Goal: Use online tool/utility: Use online tool/utility

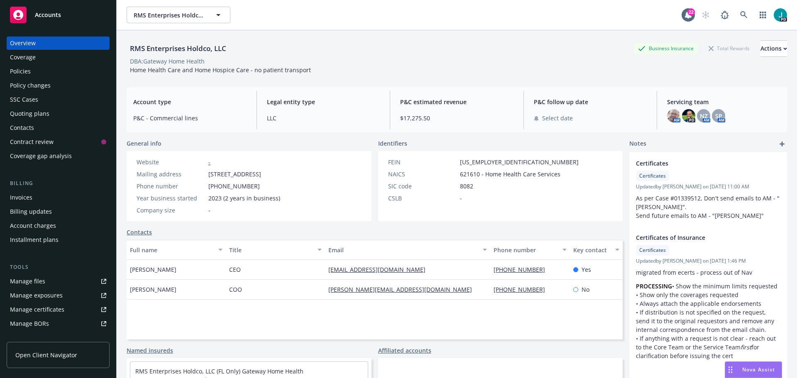
scroll to position [68, 0]
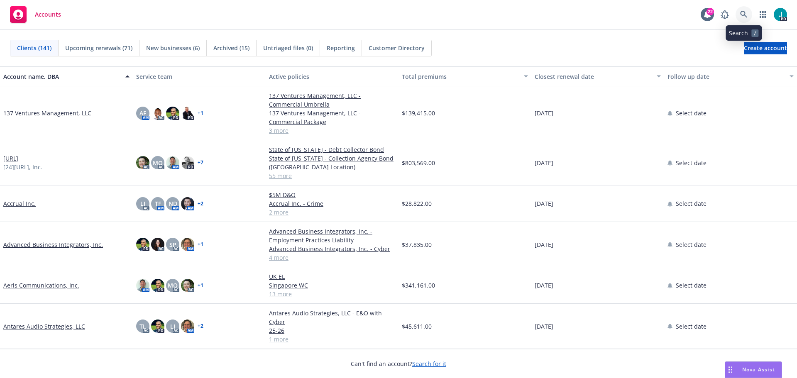
click at [741, 11] on icon at bounding box center [743, 14] width 7 height 7
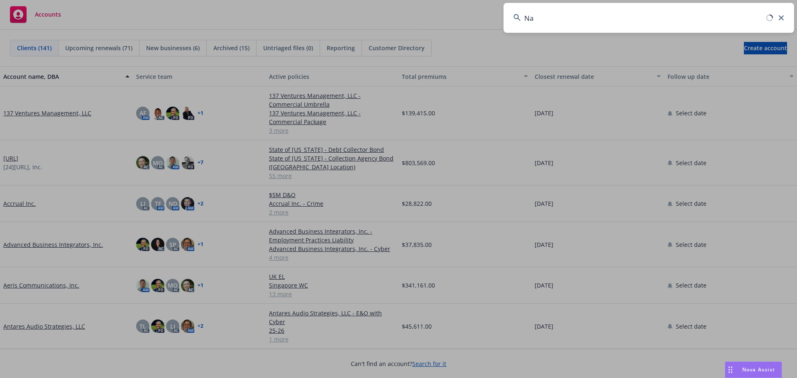
type input "N"
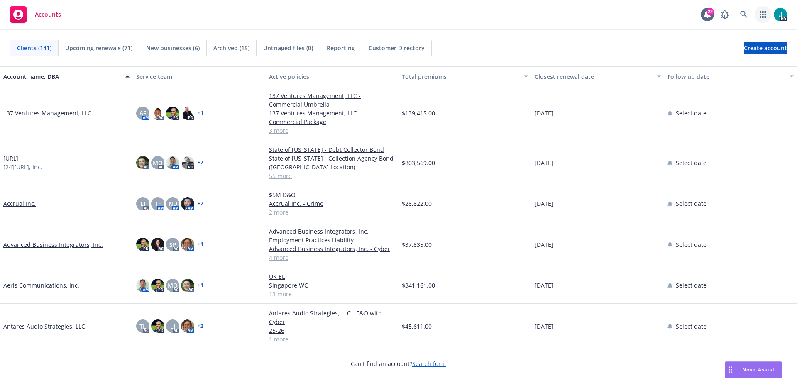
click at [765, 14] on icon "button" at bounding box center [763, 14] width 6 height 7
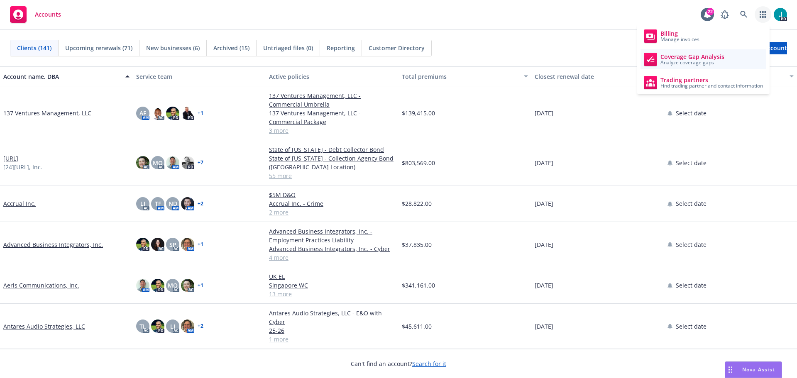
click at [706, 54] on span "Coverage Gap Analysis" at bounding box center [693, 57] width 64 height 7
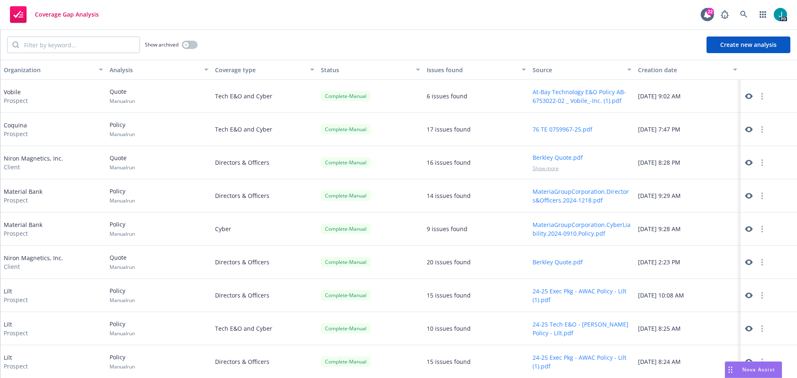
click at [757, 42] on button "Create new analysis" at bounding box center [749, 45] width 84 height 17
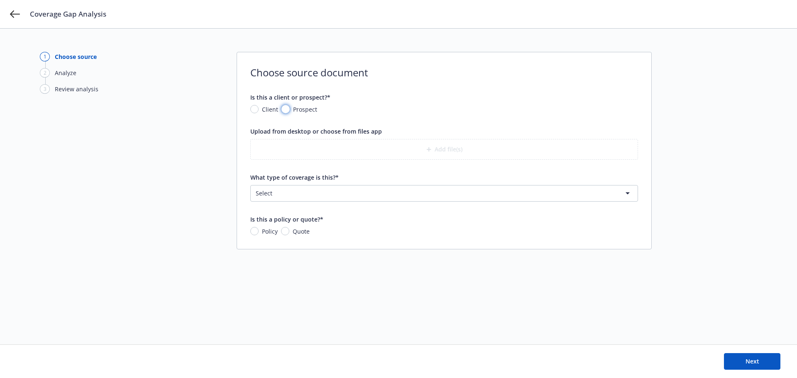
click at [284, 110] on input "Prospect" at bounding box center [286, 109] width 8 height 8
radio input "true"
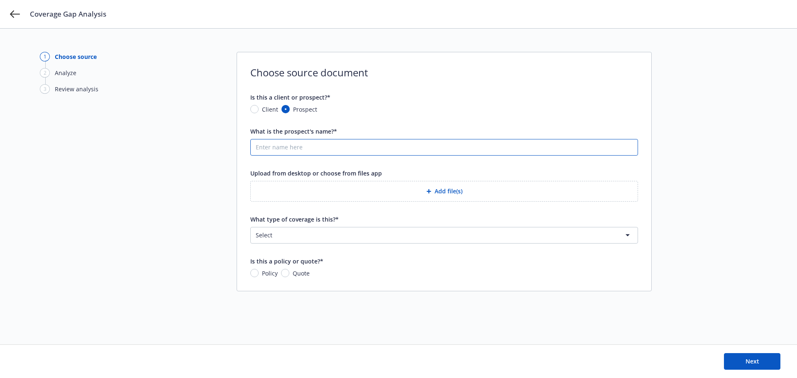
click at [304, 153] on input "What is the prospect's name?*" at bounding box center [444, 148] width 387 height 16
type input "MOHOC"
click at [442, 188] on button "Add file(s)" at bounding box center [444, 191] width 388 height 21
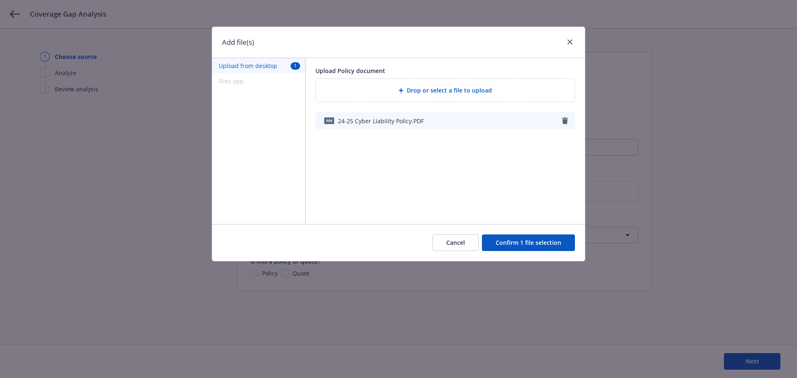
click at [512, 243] on button "Confirm 1 file selection" at bounding box center [528, 243] width 93 height 17
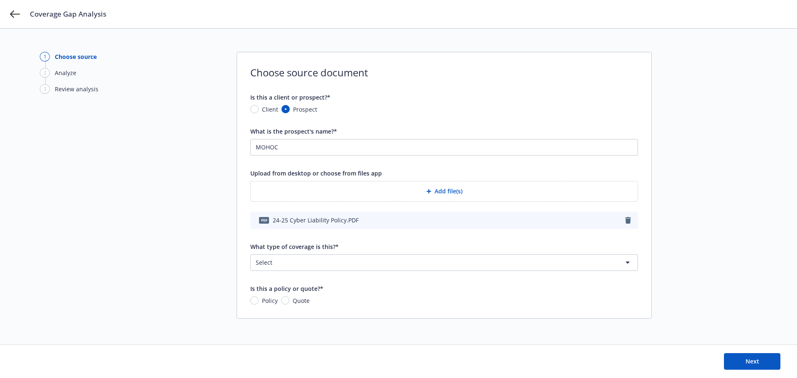
click at [330, 257] on html "Coverage Gap Analysis 1 Choose source 2 Analyze 3 Review analysis Choose source…" at bounding box center [398, 228] width 797 height 457
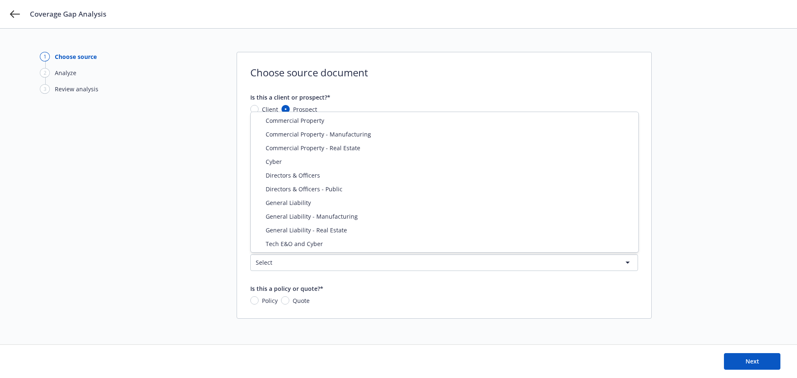
select select "ERRORS_AND_OMISSIONS"
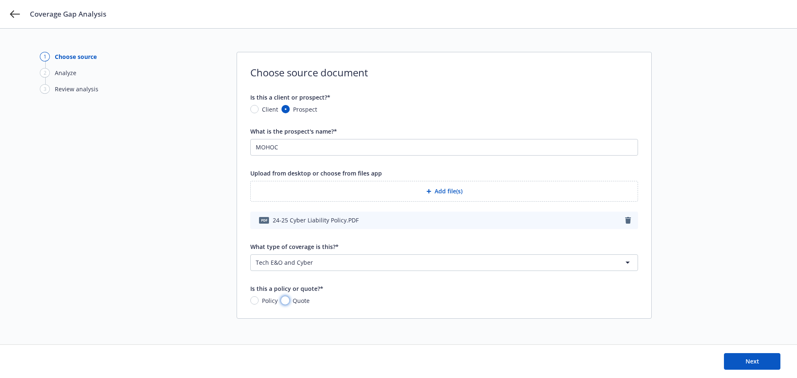
click at [286, 302] on input "Quote" at bounding box center [285, 301] width 8 height 8
radio input "true"
click at [258, 298] on input "Policy" at bounding box center [254, 301] width 8 height 8
radio input "true"
click at [745, 361] on button "Next" at bounding box center [752, 361] width 56 height 17
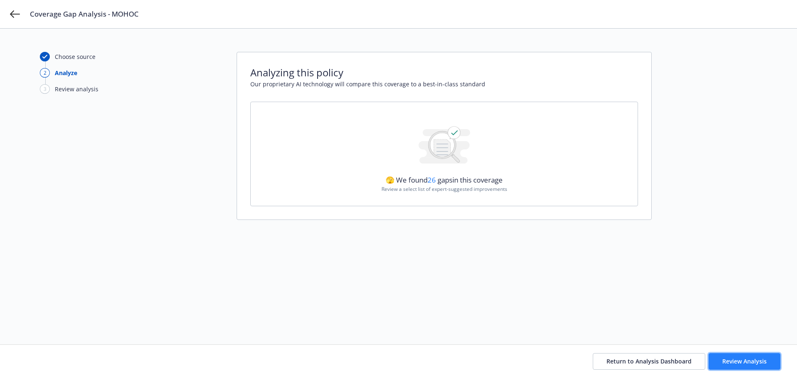
click at [724, 360] on span "Review Analysis" at bounding box center [745, 362] width 44 height 8
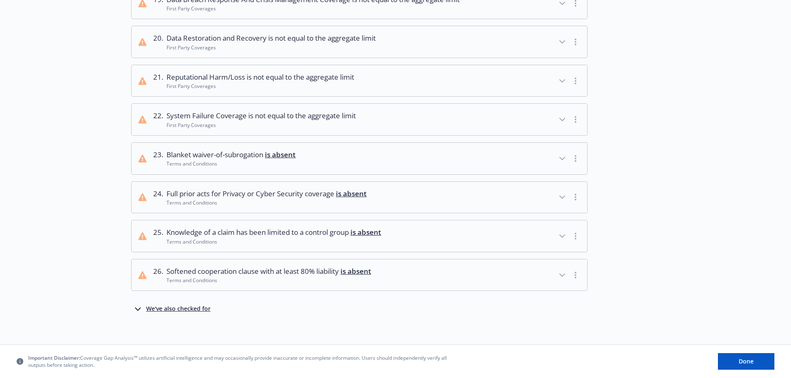
scroll to position [823, 0]
